Goal: Task Accomplishment & Management: Manage account settings

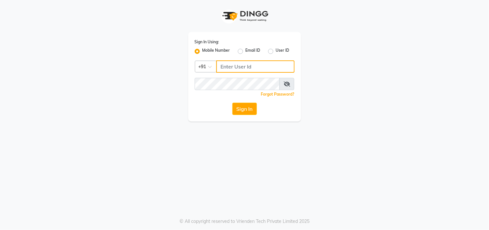
click at [230, 65] on input "Username" at bounding box center [255, 66] width 78 height 12
type input "7276216686"
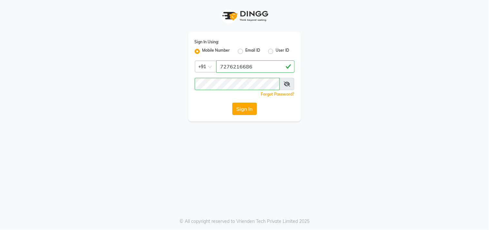
click at [244, 108] on button "Sign In" at bounding box center [245, 109] width 25 height 12
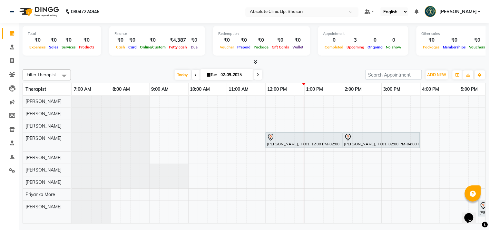
click at [289, 13] on input "text" at bounding box center [296, 12] width 94 height 6
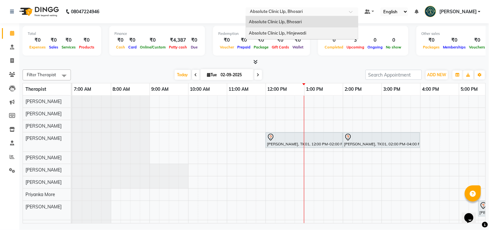
click at [296, 33] on span "Absolute Clinic Llp, Hinjewadi" at bounding box center [277, 32] width 57 height 5
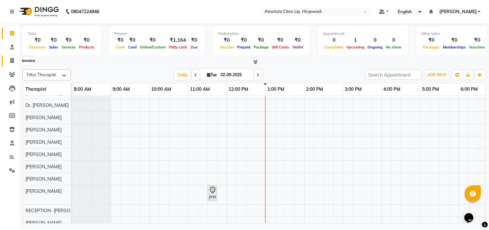
click at [13, 62] on icon at bounding box center [12, 60] width 4 height 5
select select "5113"
select select "service"
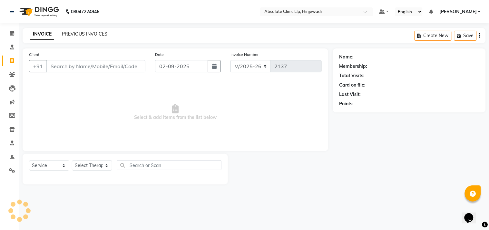
click at [96, 33] on link "PREVIOUS INVOICES" at bounding box center [84, 34] width 45 height 6
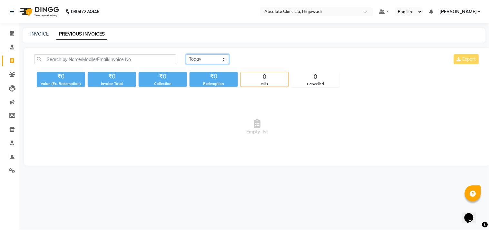
drag, startPoint x: 215, startPoint y: 59, endPoint x: 215, endPoint y: 63, distance: 4.2
click at [215, 59] on select "Today Yesterday Custom Range" at bounding box center [207, 59] width 43 height 10
select select "yesterday"
click at [186, 54] on select "Today Yesterday Custom Range" at bounding box center [207, 59] width 43 height 10
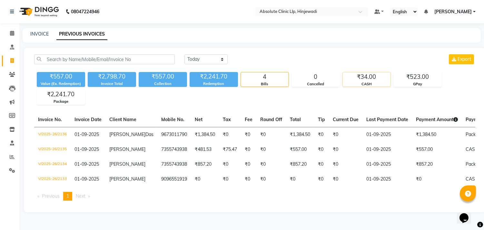
click at [368, 83] on div "CASH" at bounding box center [367, 83] width 48 height 5
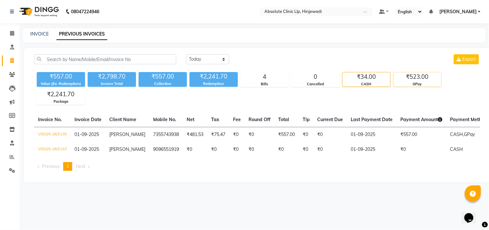
click at [423, 81] on div "₹523.00" at bounding box center [418, 76] width 48 height 9
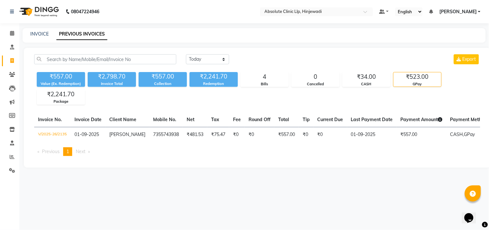
click at [48, 9] on img at bounding box center [38, 12] width 44 height 18
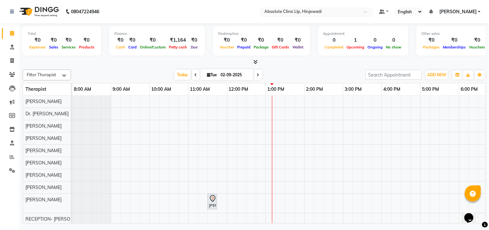
click at [322, 8] on div "× Absolute Clinic Llp, Hinjewadi" at bounding box center [293, 11] width 57 height 6
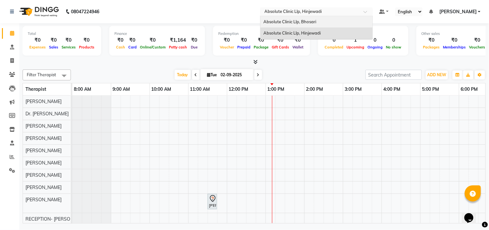
click at [317, 23] on span "Absolute Clinic Llp, Bhosari" at bounding box center [290, 21] width 53 height 5
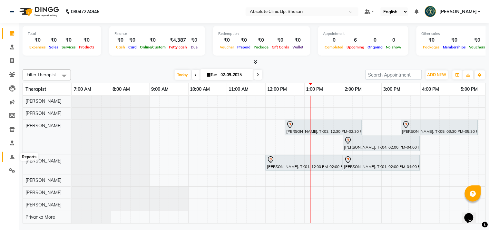
click at [12, 153] on span at bounding box center [11, 156] width 11 height 7
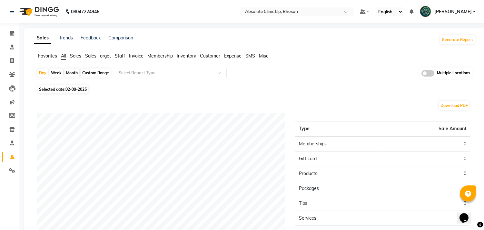
click at [118, 54] on span "Staff" at bounding box center [120, 56] width 10 height 6
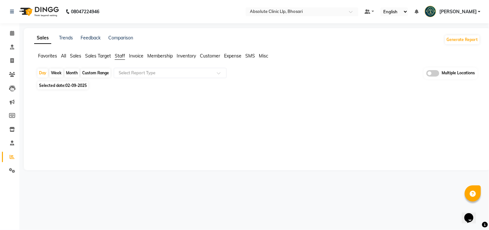
click at [75, 72] on div "Month" at bounding box center [72, 72] width 15 height 9
select select "9"
select select "2025"
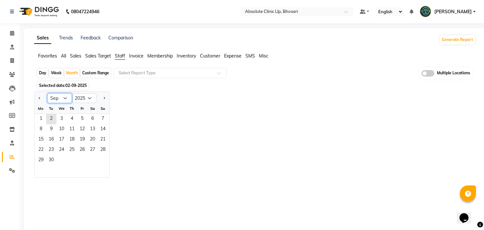
click at [66, 97] on select "Jan Feb Mar Apr May Jun [DATE] Aug Sep Oct Nov Dec" at bounding box center [59, 98] width 25 height 10
select select "8"
click at [47, 93] on select "Jan Feb Mar Apr May Jun [DATE] Aug Sep Oct Nov Dec" at bounding box center [59, 98] width 25 height 10
click at [104, 160] on span "31" at bounding box center [103, 160] width 10 height 10
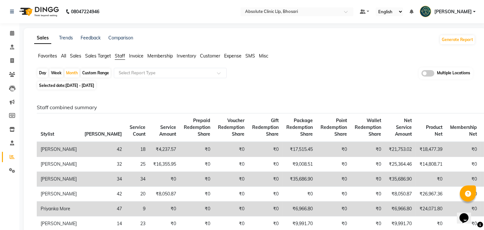
click at [45, 7] on img at bounding box center [38, 12] width 44 height 18
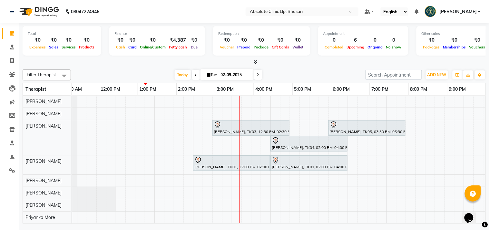
scroll to position [0, 15]
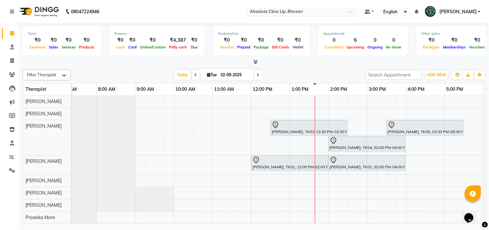
click at [295, 9] on input "text" at bounding box center [296, 12] width 94 height 6
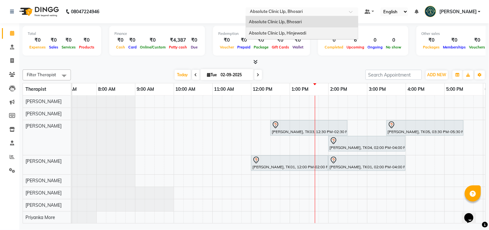
click at [294, 33] on span "Absolute Clinic Llp, Hinjewadi" at bounding box center [277, 32] width 57 height 5
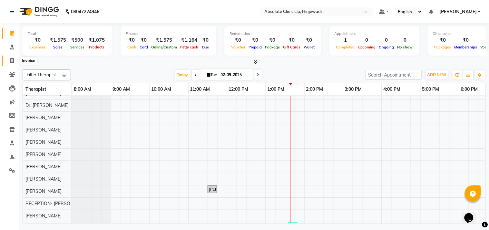
click at [12, 59] on icon at bounding box center [12, 60] width 4 height 5
select select "5113"
select select "service"
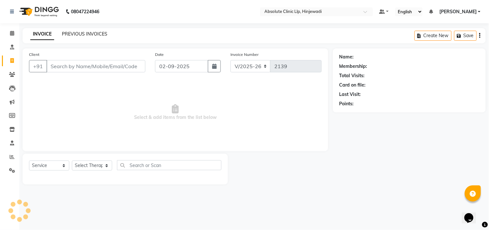
click at [74, 33] on link "PREVIOUS INVOICES" at bounding box center [84, 34] width 45 height 6
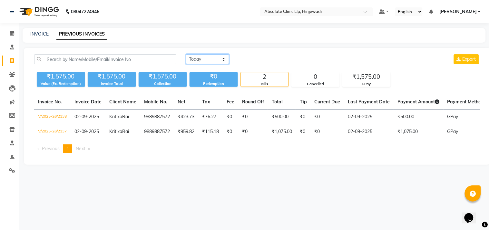
click at [215, 58] on select "Today Yesterday Custom Range" at bounding box center [207, 59] width 43 height 10
select select "range"
click at [186, 54] on select "Today Yesterday Custom Range" at bounding box center [207, 59] width 43 height 10
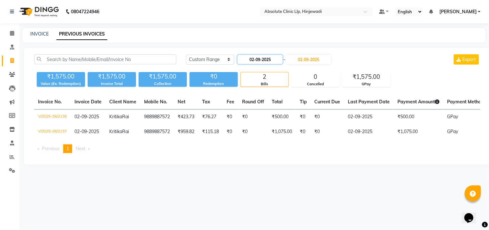
click at [281, 60] on input "02-09-2025" at bounding box center [260, 59] width 45 height 9
select select "9"
select select "2025"
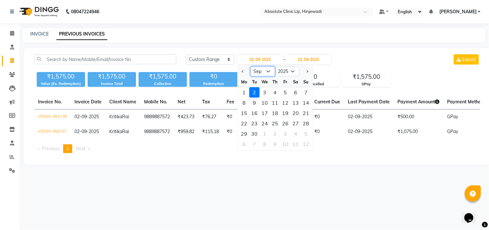
click at [259, 71] on select "Jan Feb Mar Apr May Jun [DATE] Aug Sep Oct Nov Dec" at bounding box center [263, 71] width 25 height 10
select select "8"
click at [251, 66] on select "Jan Feb Mar Apr May Jun [DATE] Aug Sep Oct Nov Dec" at bounding box center [263, 71] width 25 height 10
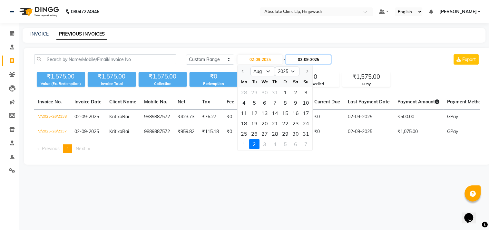
click at [320, 57] on input "02-09-2025" at bounding box center [308, 59] width 45 height 9
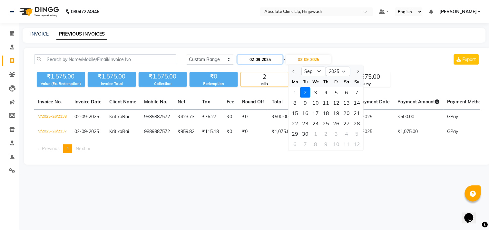
click at [269, 56] on input "02-09-2025" at bounding box center [260, 59] width 45 height 9
select select "9"
select select "2025"
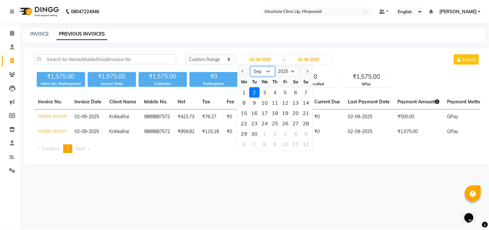
click at [261, 70] on select "Jan Feb Mar Apr May Jun [DATE] Aug Sep Oct Nov Dec" at bounding box center [263, 71] width 25 height 10
select select "8"
click at [251, 66] on select "Jan Feb Mar Apr May Jun [DATE] Aug Sep Oct Nov Dec" at bounding box center [263, 71] width 25 height 10
click at [288, 94] on div "1" at bounding box center [286, 92] width 10 height 10
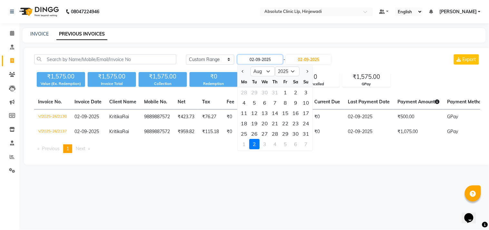
type input "01-08-2025"
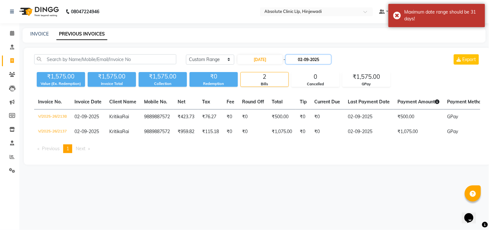
click at [318, 62] on input "02-09-2025" at bounding box center [308, 59] width 45 height 9
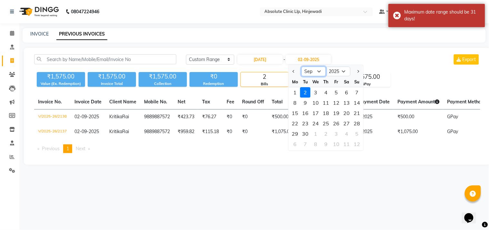
drag, startPoint x: 311, startPoint y: 72, endPoint x: 311, endPoint y: 75, distance: 3.5
click at [311, 72] on select "Aug Sep Oct Nov Dec" at bounding box center [314, 71] width 25 height 10
select select "8"
click at [302, 66] on select "Aug Sep Oct Nov Dec" at bounding box center [314, 71] width 25 height 10
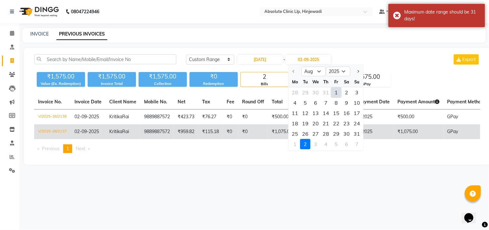
click at [359, 134] on div "31" at bounding box center [357, 133] width 10 height 10
type input "31-08-2025"
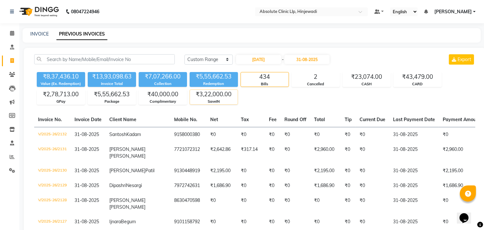
click at [214, 94] on div "₹3,22,000.00" at bounding box center [214, 94] width 48 height 9
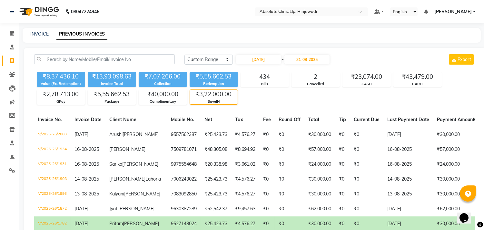
click at [43, 9] on img at bounding box center [38, 12] width 44 height 18
